Goal: Task Accomplishment & Management: Use online tool/utility

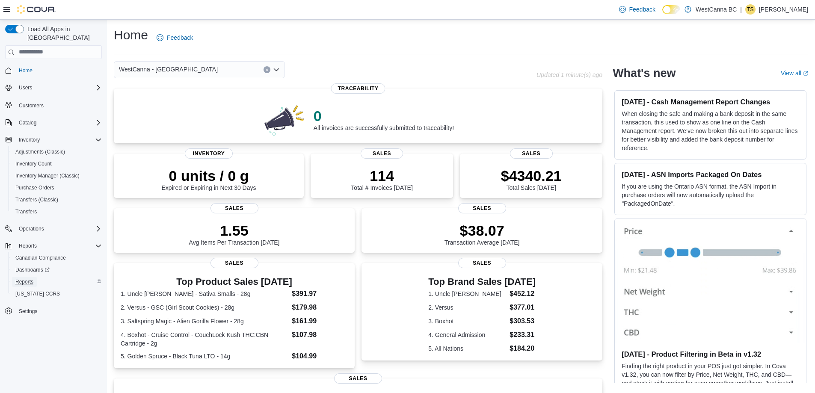
click at [26, 278] on span "Reports" at bounding box center [24, 281] width 18 height 7
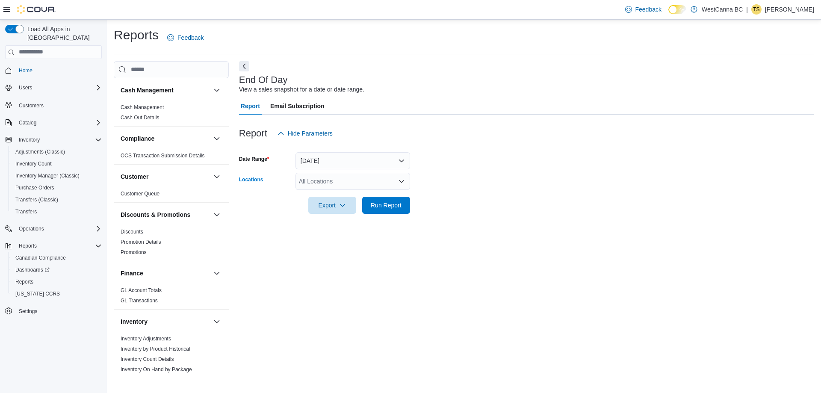
click at [355, 181] on div "All Locations" at bounding box center [353, 181] width 115 height 17
click at [355, 219] on span "[PERSON_NAME]" at bounding box center [338, 220] width 49 height 9
click at [506, 207] on form "Date Range [DATE] Locations [GEOGRAPHIC_DATA] - [PERSON_NAME] Export Run Report" at bounding box center [526, 178] width 575 height 72
click at [392, 207] on span "Run Report" at bounding box center [386, 205] width 31 height 9
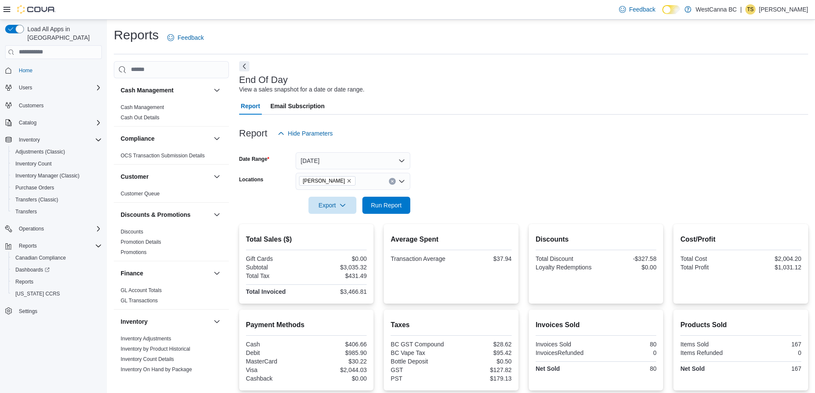
click at [352, 180] on icon "Remove WestCanna - Robson from selection in this group" at bounding box center [348, 180] width 5 height 5
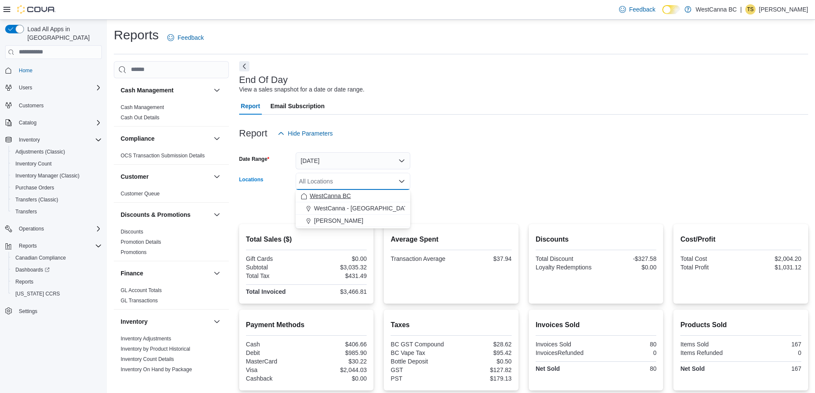
drag, startPoint x: 350, startPoint y: 207, endPoint x: 370, endPoint y: 200, distance: 21.1
click at [350, 208] on span "WestCanna - [GEOGRAPHIC_DATA]" at bounding box center [363, 208] width 99 height 9
click at [435, 185] on form "Date Range [DATE] Locations [GEOGRAPHIC_DATA] - [GEOGRAPHIC_DATA] Combo box. Se…" at bounding box center [523, 178] width 569 height 72
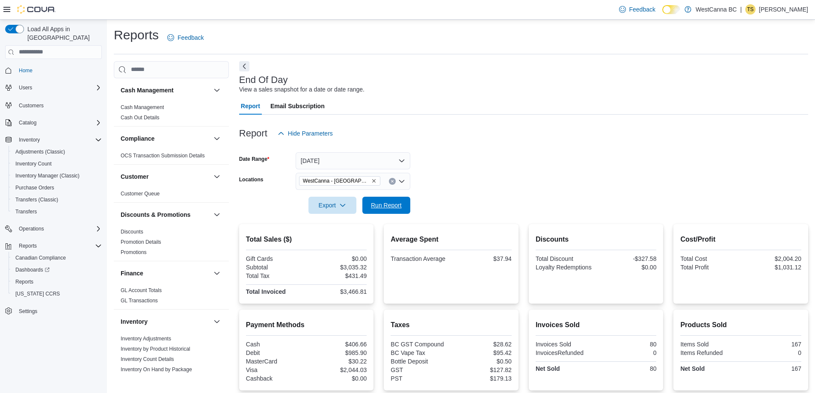
drag, startPoint x: 383, startPoint y: 198, endPoint x: 417, endPoint y: 200, distance: 34.7
click at [383, 198] on span "Run Report" at bounding box center [386, 205] width 38 height 17
